Goal: Communication & Community: Answer question/provide support

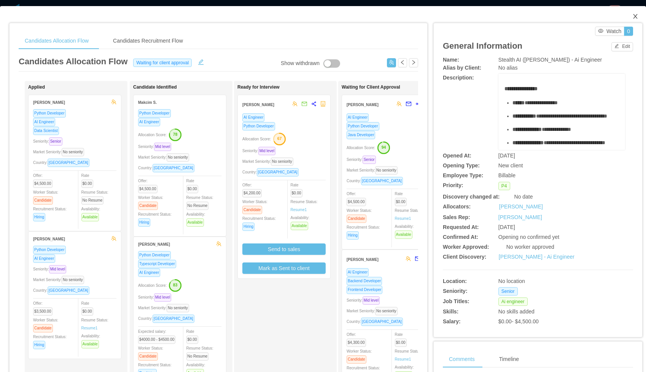
click at [634, 16] on icon "icon: close" at bounding box center [635, 16] width 4 height 5
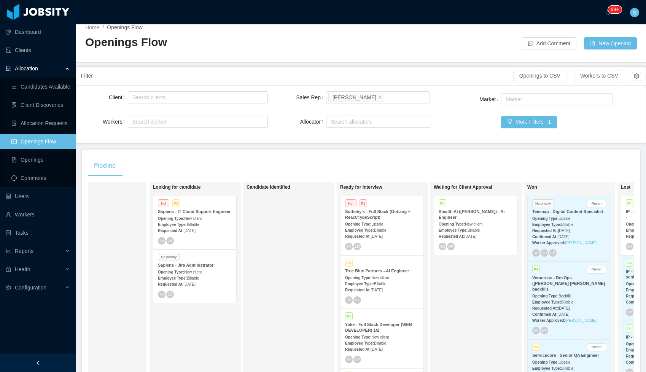
scroll to position [0, 41]
click at [474, 223] on span "New client" at bounding box center [472, 224] width 18 height 4
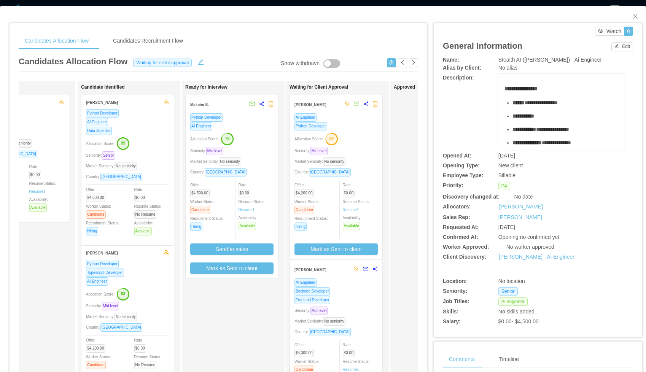
scroll to position [0, 51]
click at [273, 145] on div "Python Developer AI Engineer Allocation Score: 78 Seniority: Mid level Market S…" at bounding box center [232, 193] width 83 height 161
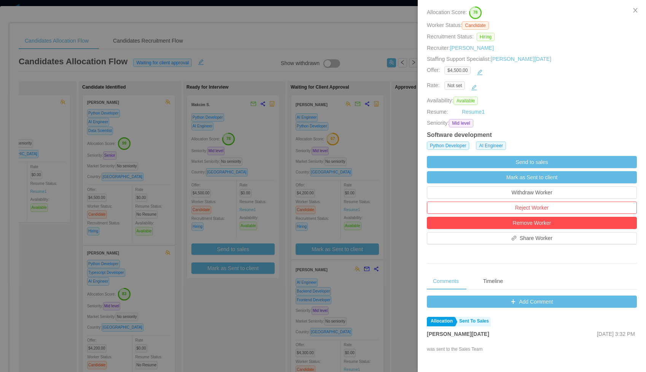
scroll to position [165, 0]
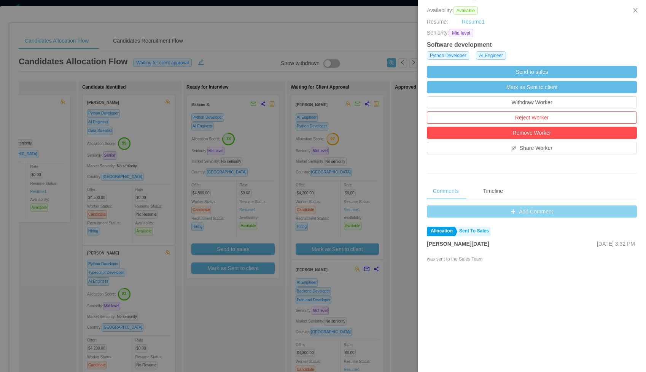
click at [517, 209] on button "Add Comment" at bounding box center [532, 212] width 210 height 12
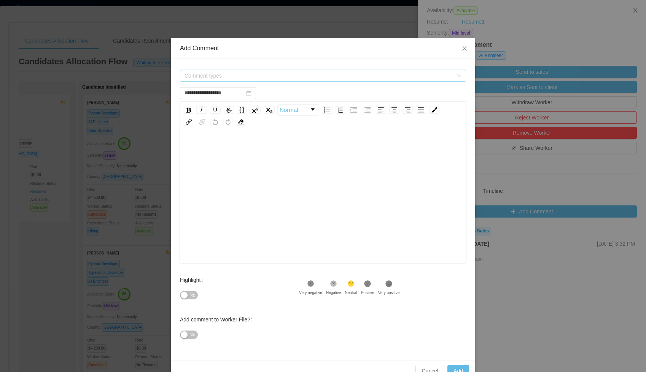
click at [247, 73] on span "Comment types" at bounding box center [319, 76] width 269 height 8
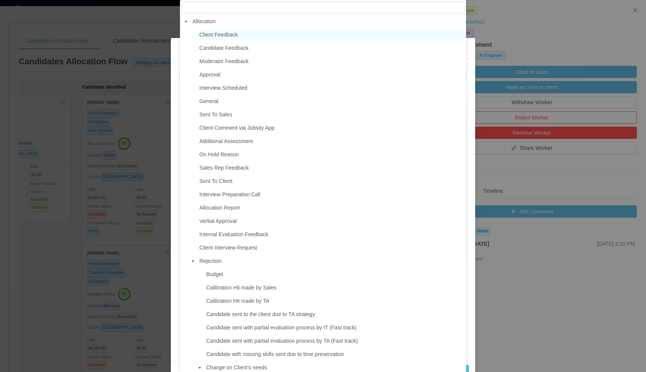
click at [225, 33] on span "Client Feedback" at bounding box center [218, 35] width 38 height 6
type input "**********"
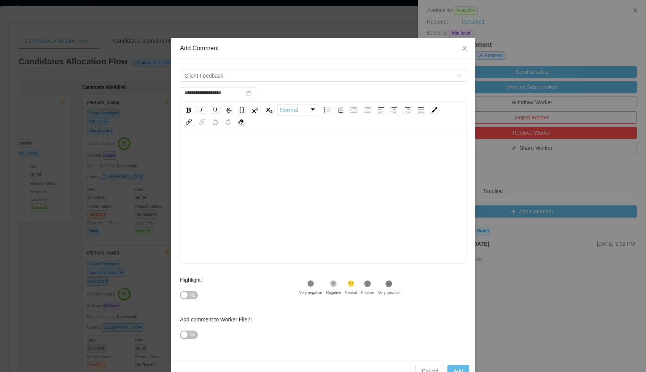
click at [228, 148] on div "rdw-editor" at bounding box center [323, 148] width 274 height 15
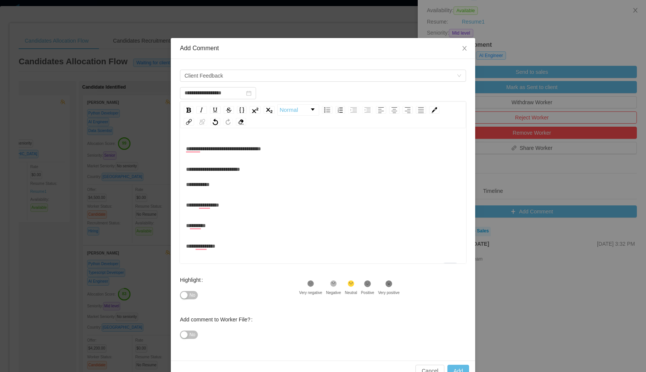
scroll to position [17, 0]
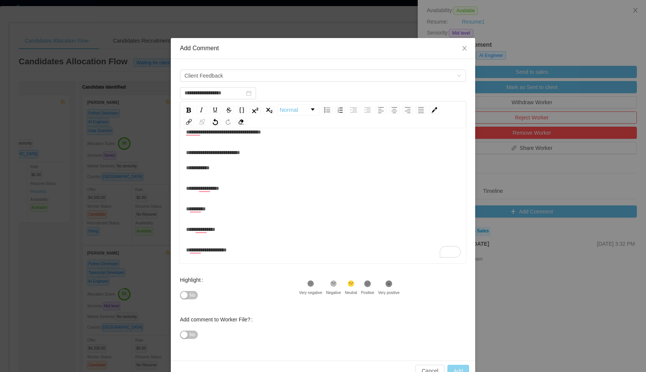
click at [453, 366] on button "Add" at bounding box center [459, 371] width 22 height 12
type input "**********"
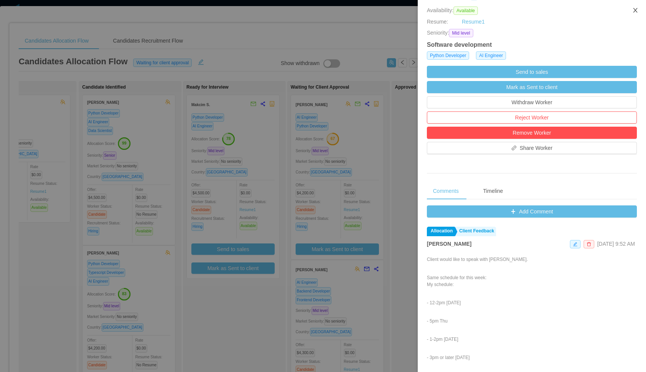
click at [635, 9] on icon "icon: close" at bounding box center [636, 10] width 6 height 6
